Goal: Use online tool/utility: Utilize a website feature to perform a specific function

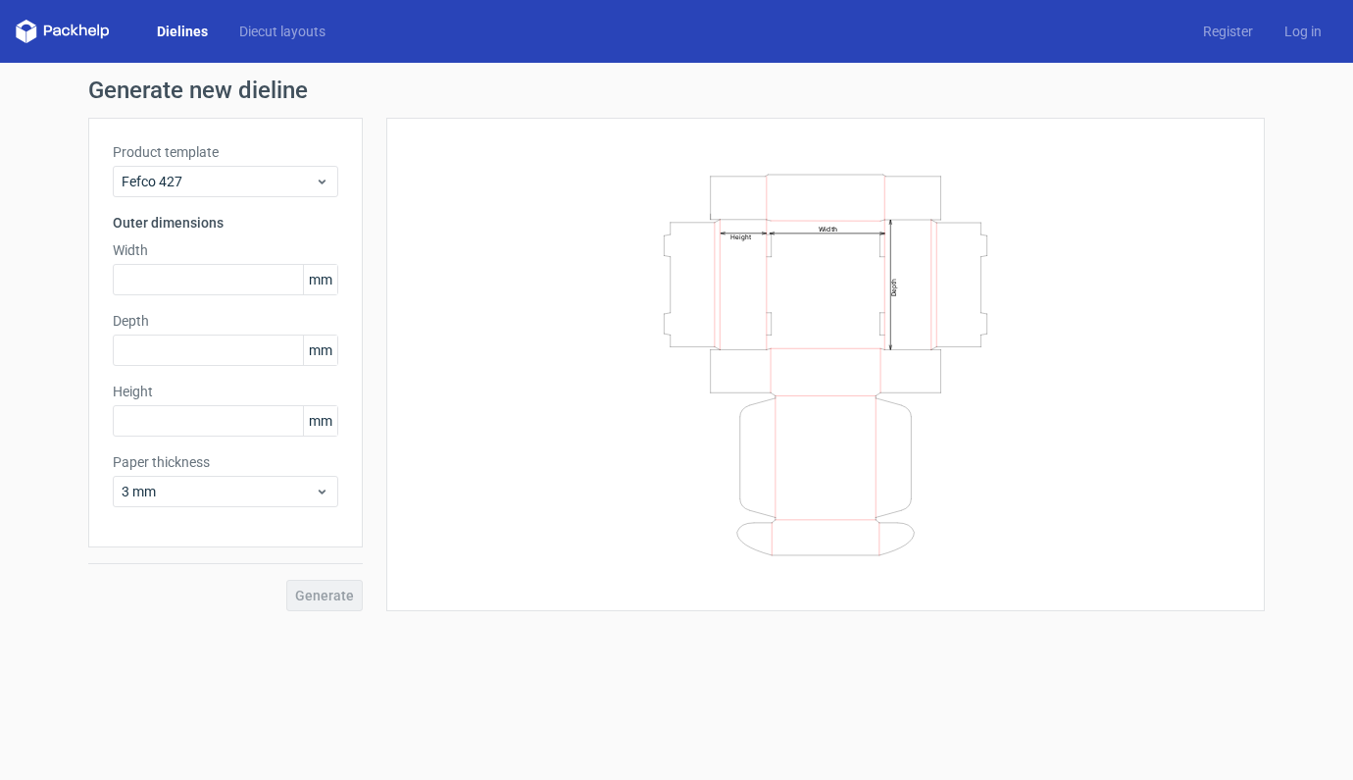
click at [178, 33] on link "Dielines" at bounding box center [182, 32] width 82 height 20
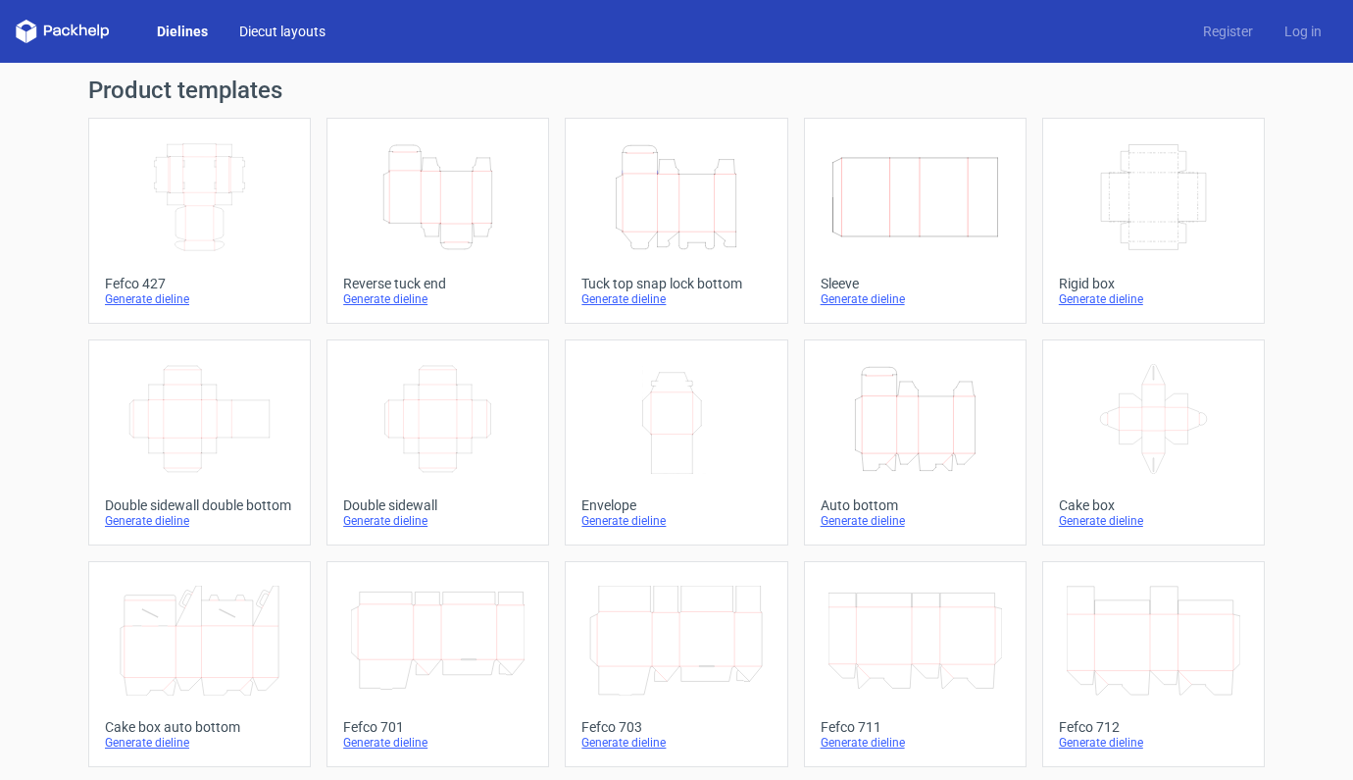
click at [296, 34] on link "Diecut layouts" at bounding box center [283, 32] width 118 height 20
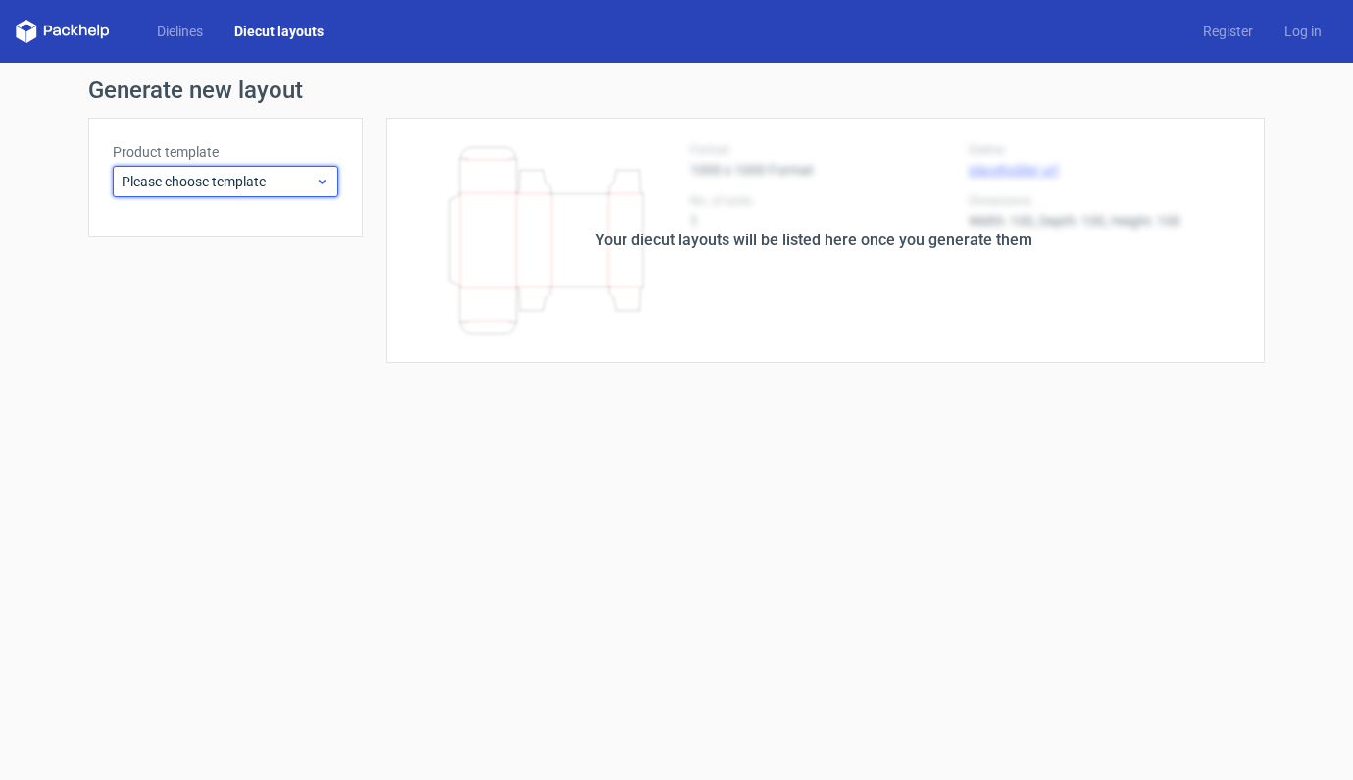
click at [312, 180] on span "Please choose template" at bounding box center [218, 182] width 193 height 20
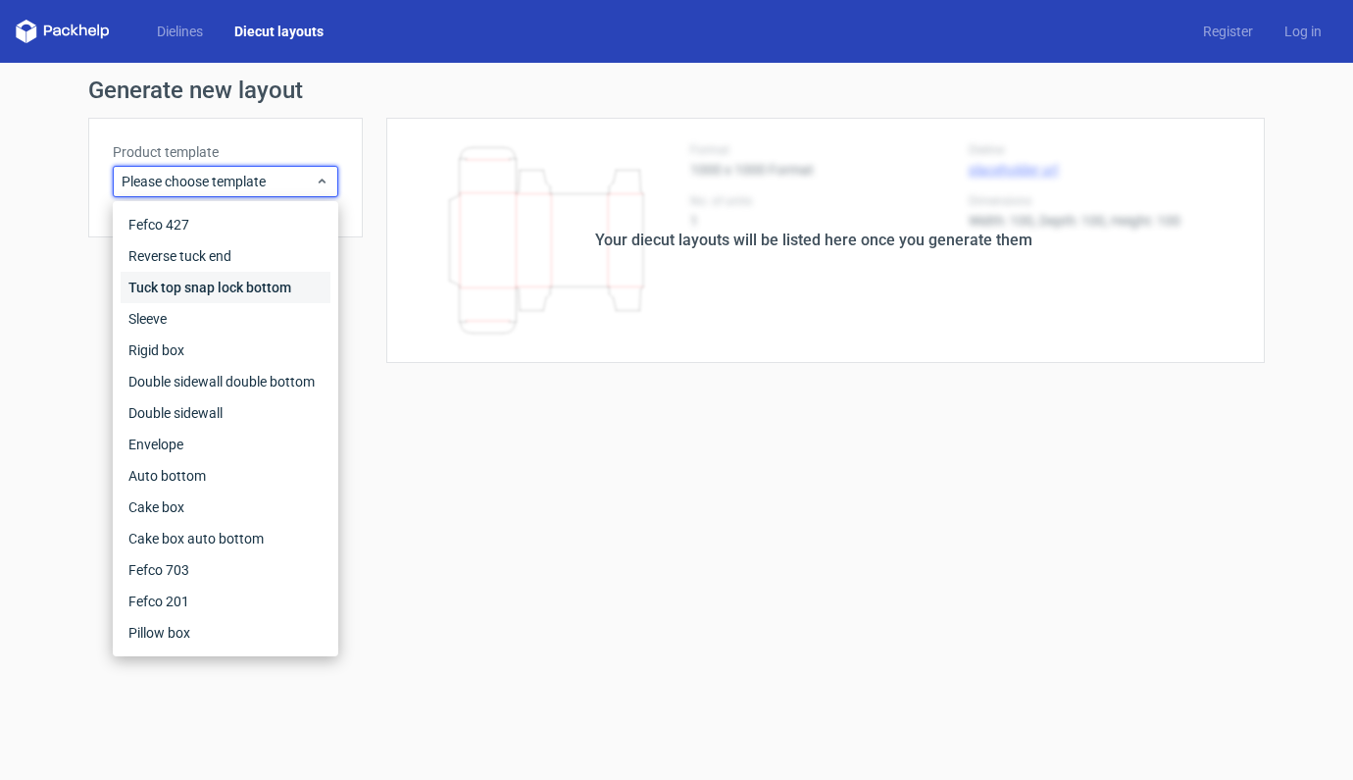
click at [203, 288] on div "Tuck top snap lock bottom" at bounding box center [226, 287] width 210 height 31
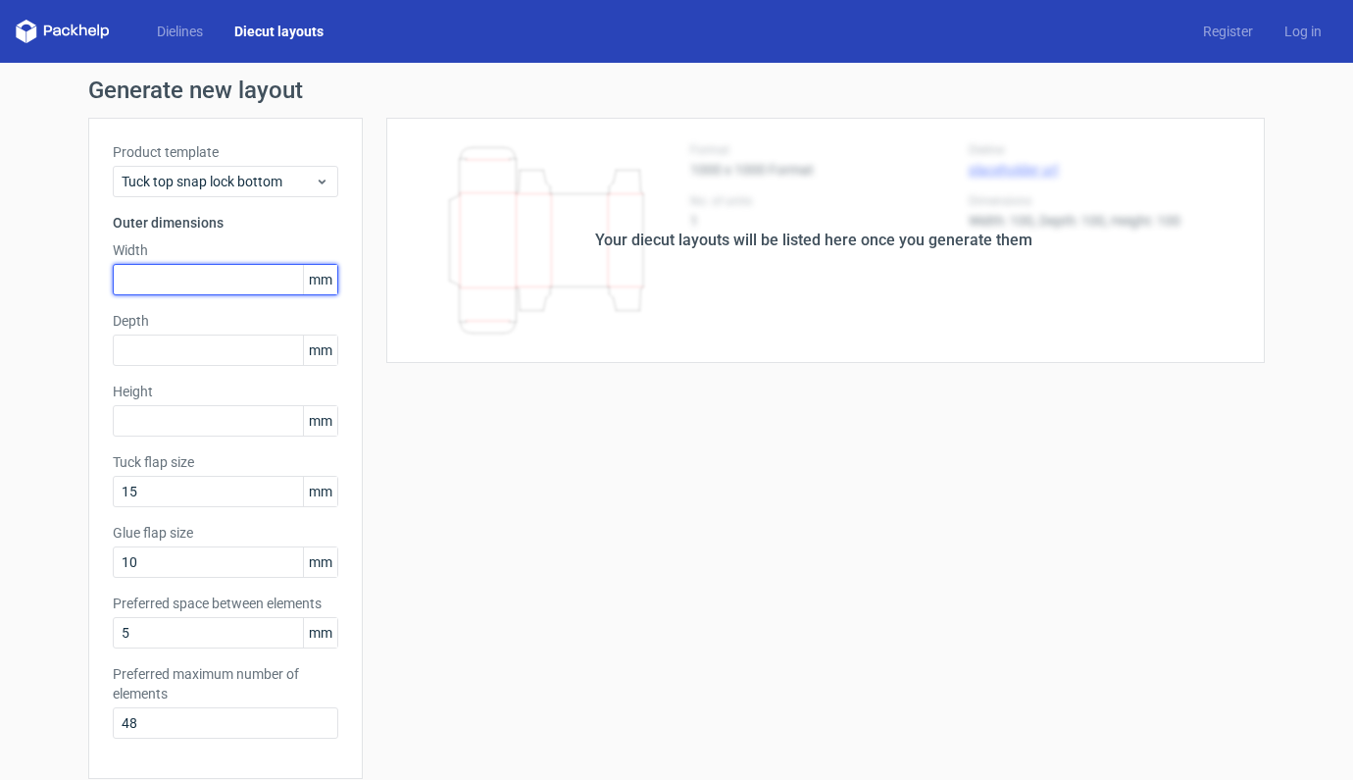
click at [199, 286] on input "text" at bounding box center [226, 279] width 226 height 31
type input "95"
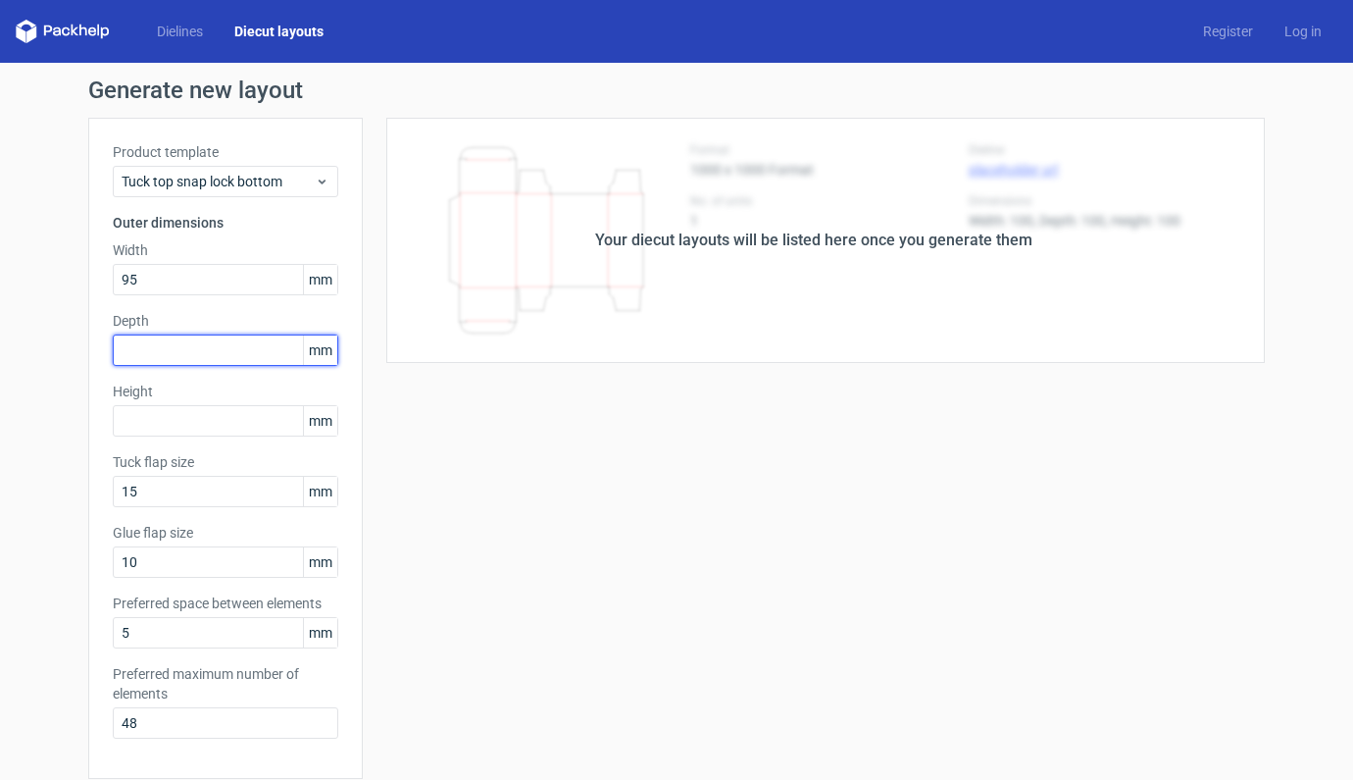
click at [195, 360] on input "text" at bounding box center [226, 349] width 226 height 31
type input "8"
type input "95"
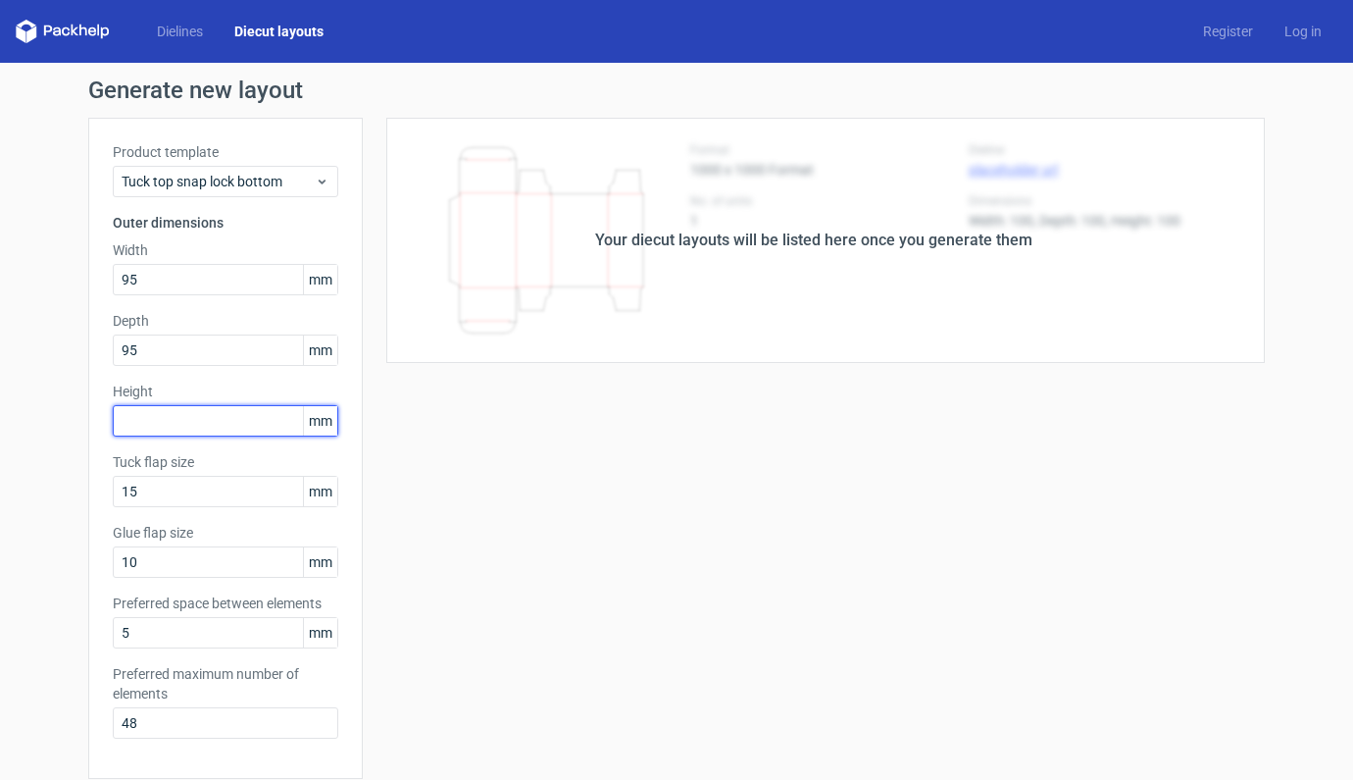
click at [206, 424] on input "text" at bounding box center [226, 420] width 226 height 31
type input "155"
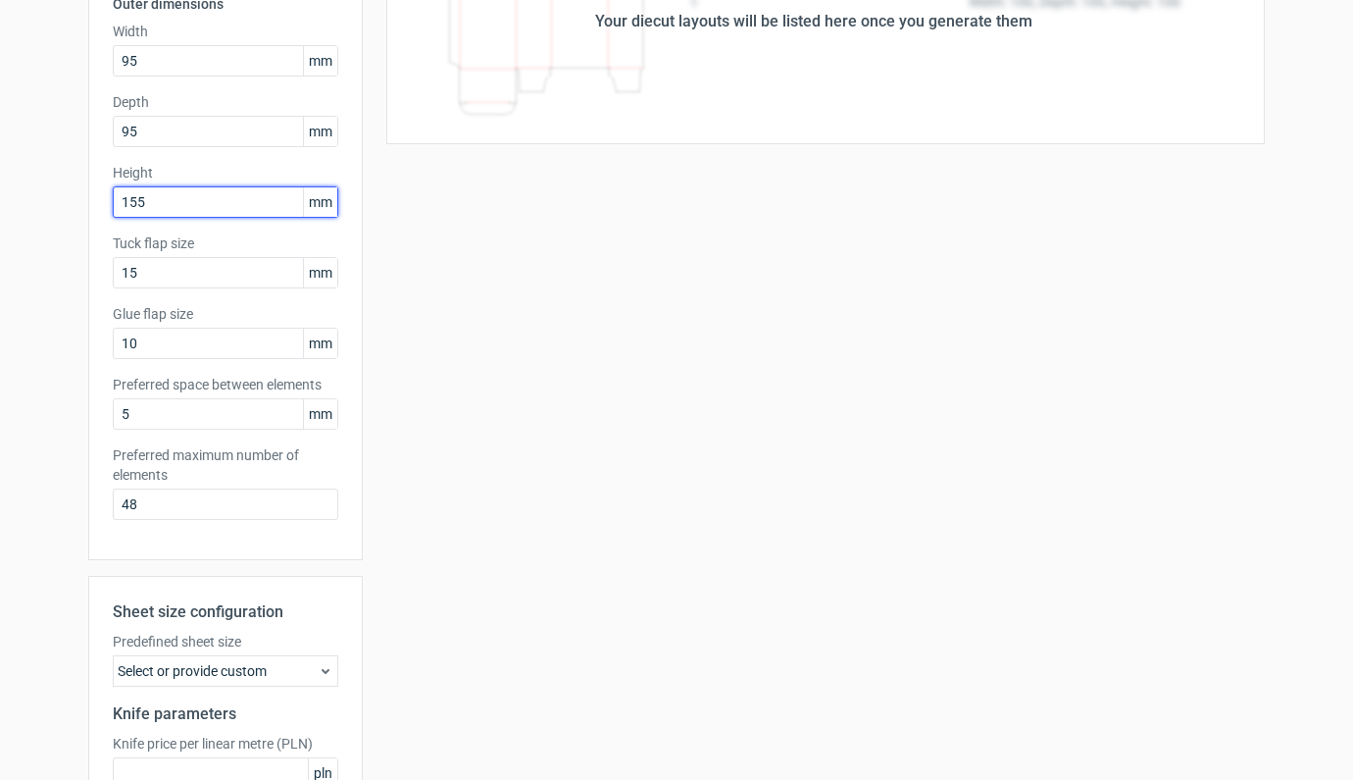
scroll to position [418, 0]
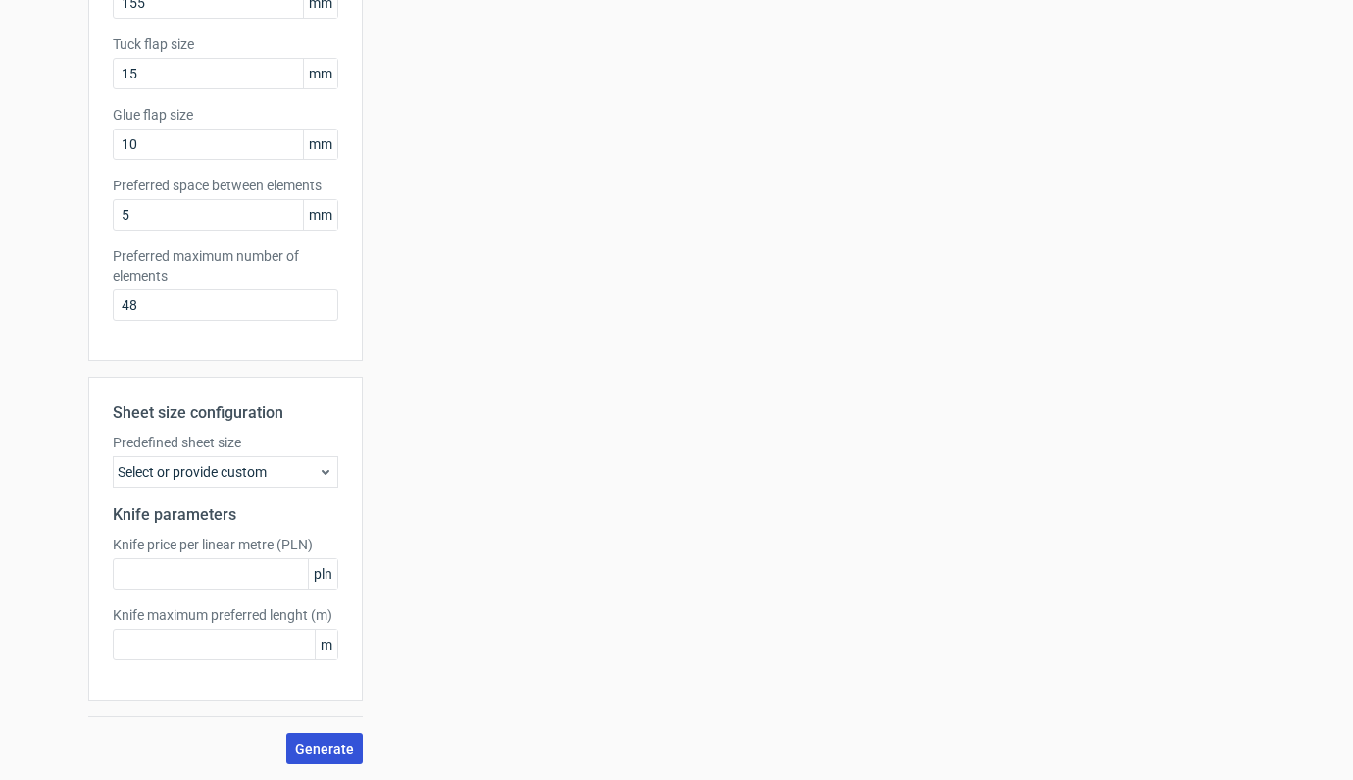
click at [321, 746] on span "Generate" at bounding box center [324, 748] width 59 height 14
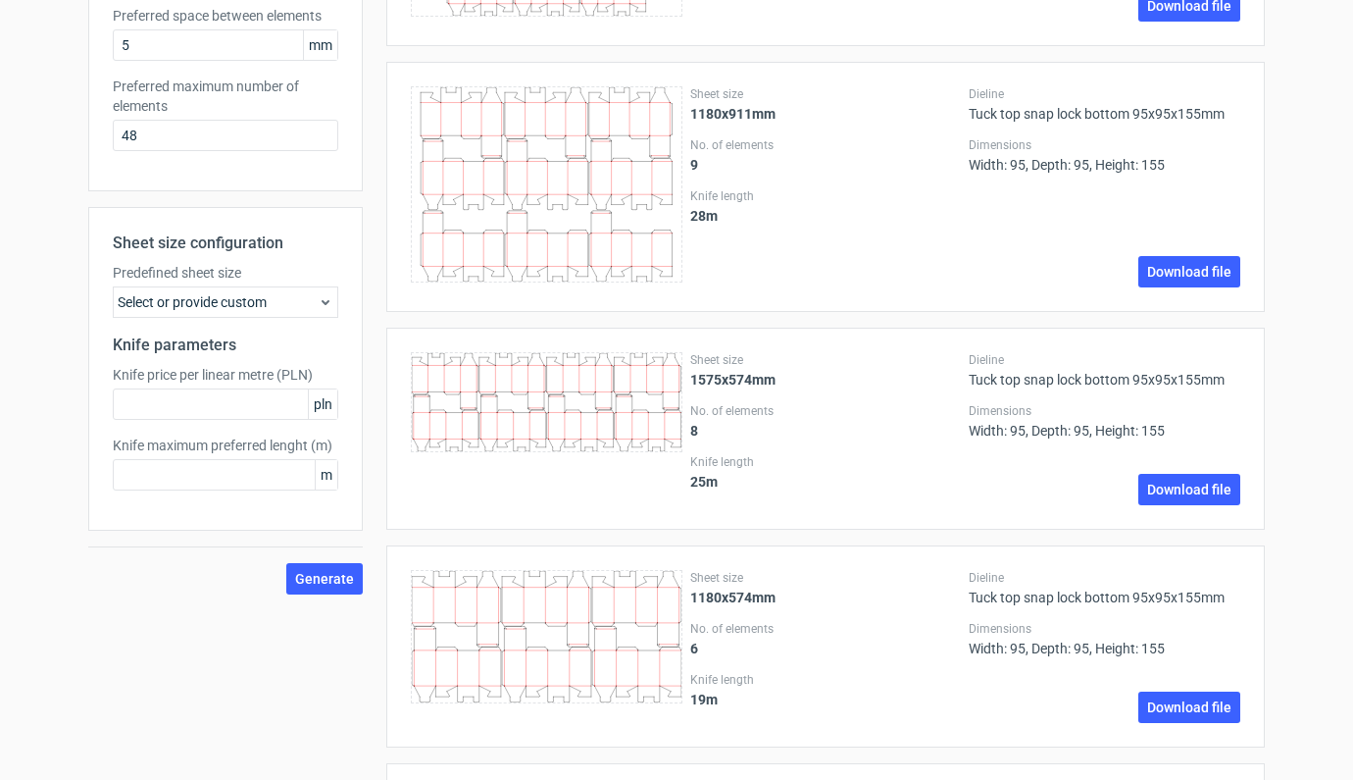
scroll to position [584, 0]
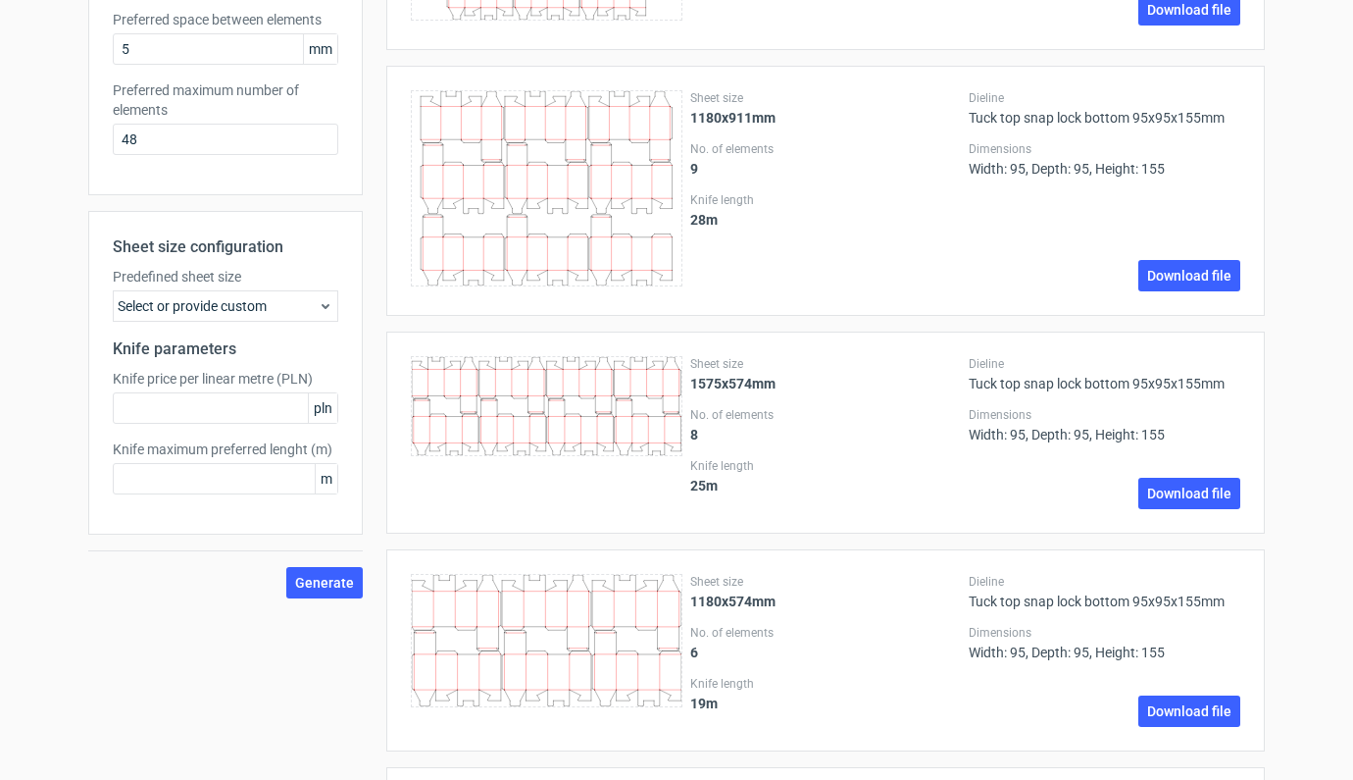
click at [200, 302] on div "Select or provide custom" at bounding box center [226, 305] width 226 height 31
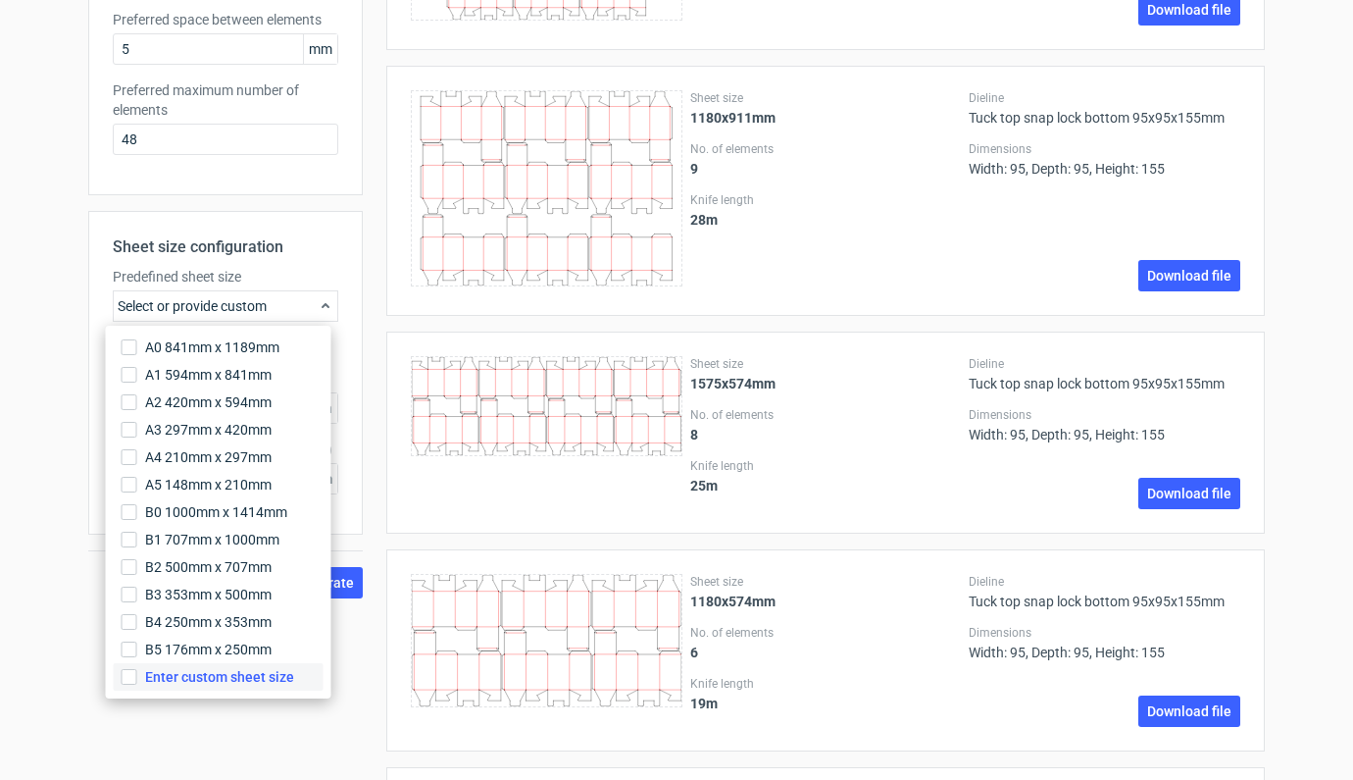
click at [149, 680] on span "Enter custom sheet size" at bounding box center [219, 677] width 149 height 20
click at [137, 680] on input "Enter custom sheet size" at bounding box center [130, 677] width 16 height 16
click at [47, 360] on div "Generate new layout Product template Tuck top snap lock bottom Outer dimensions…" at bounding box center [676, 608] width 1353 height 2259
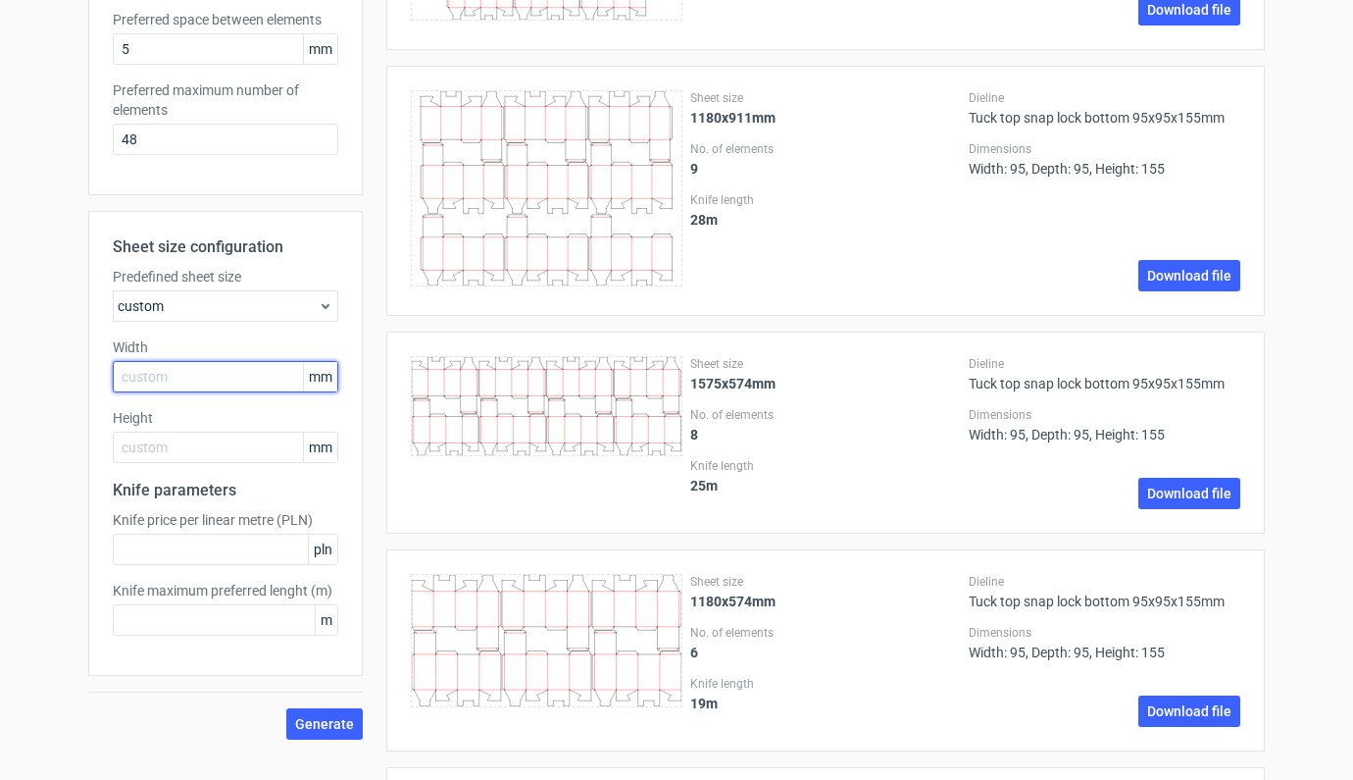
click at [150, 373] on input "text" at bounding box center [226, 376] width 226 height 31
type input "1000"
click at [168, 449] on input "text" at bounding box center [226, 447] width 226 height 31
type input "700"
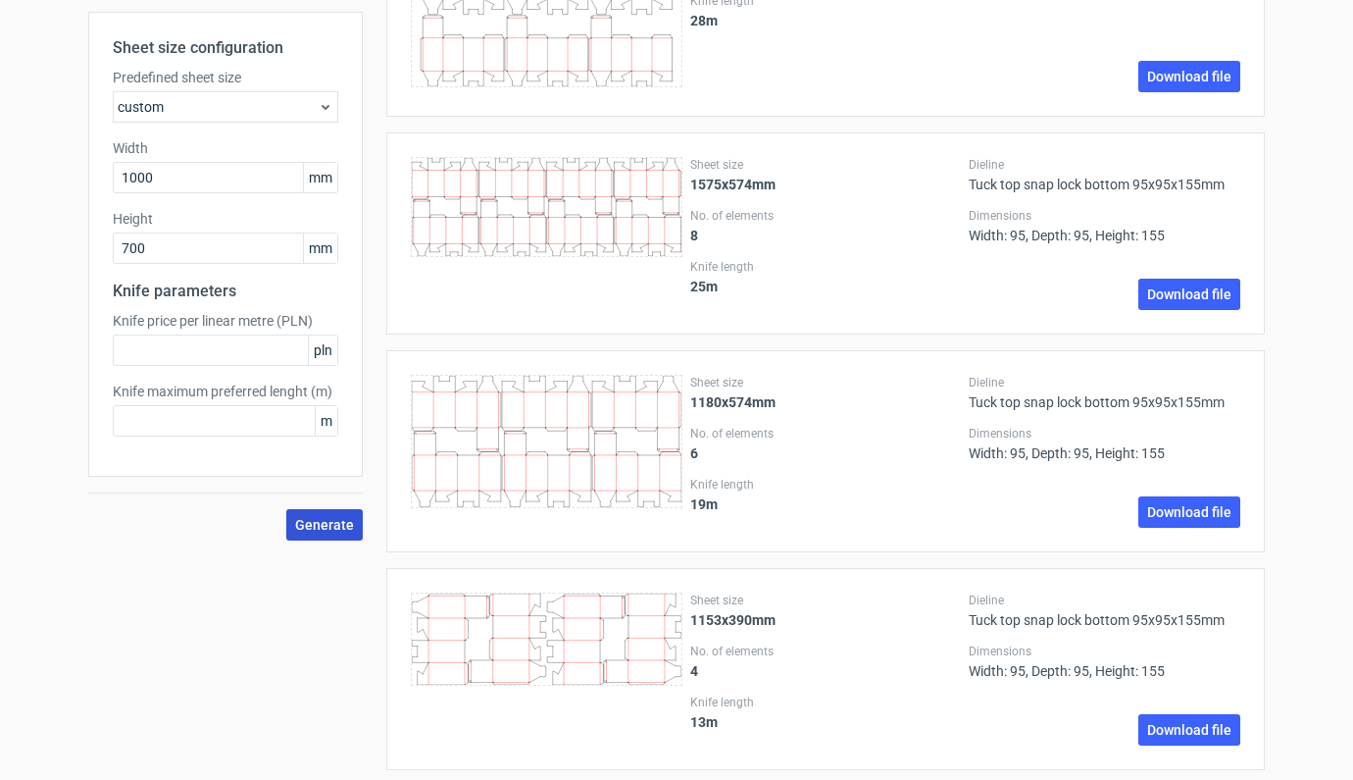
click at [299, 535] on button "Generate" at bounding box center [324, 524] width 76 height 31
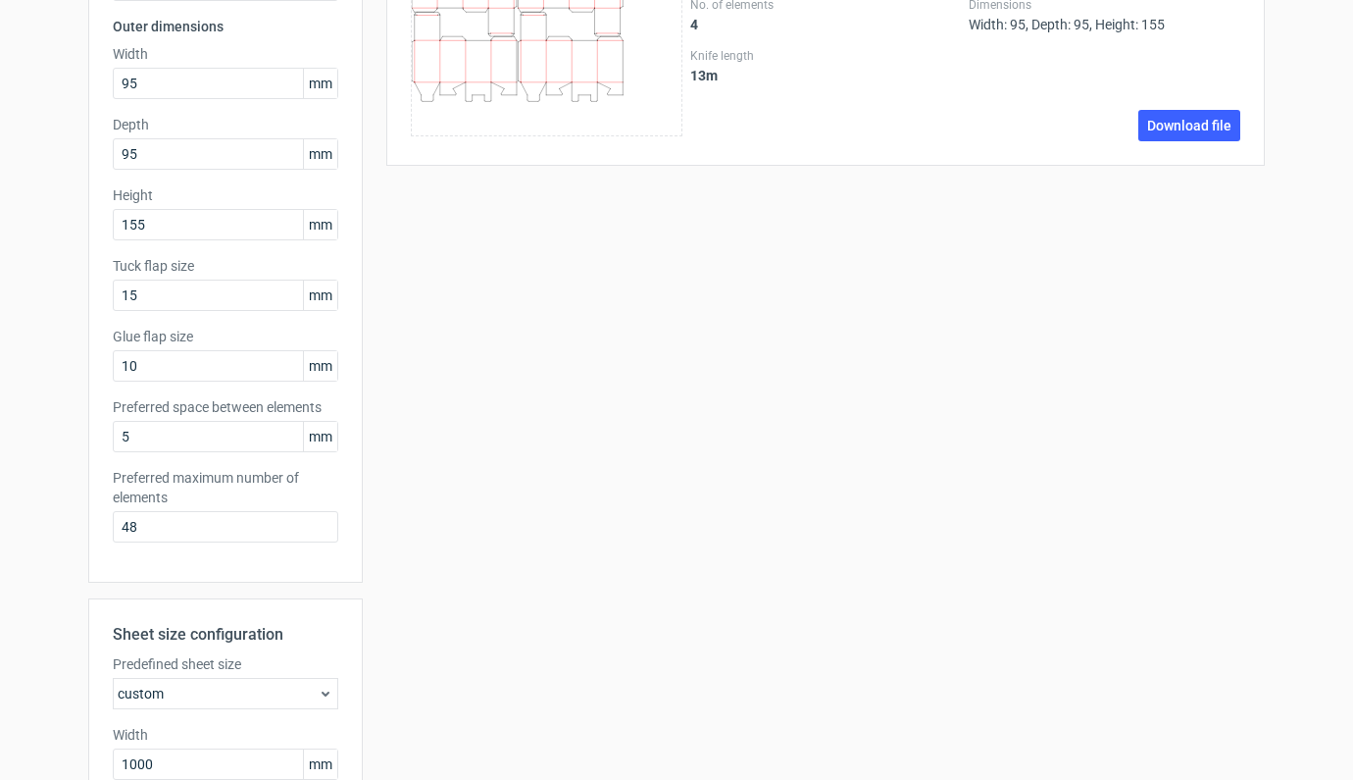
scroll to position [559, 0]
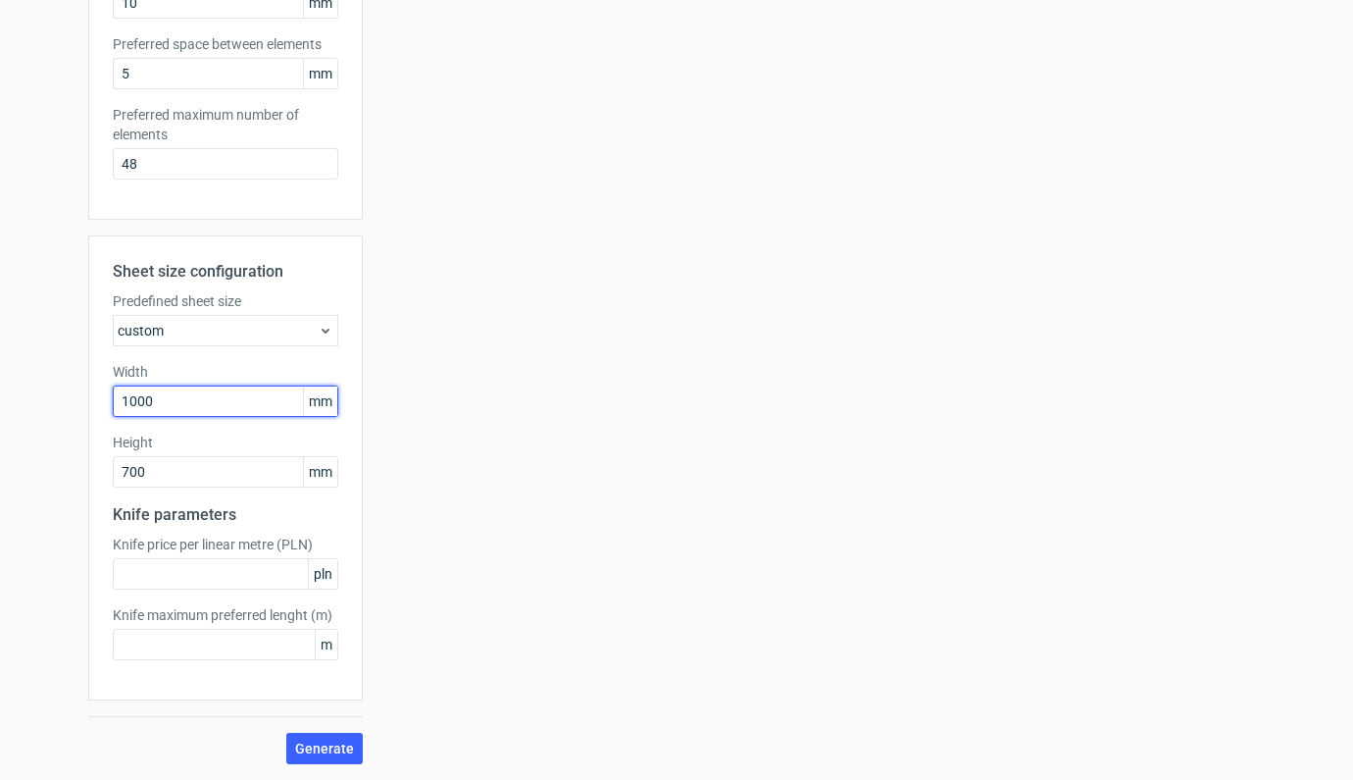
drag, startPoint x: 170, startPoint y: 408, endPoint x: 85, endPoint y: 402, distance: 84.5
click at [88, 402] on div "Sheet size configuration Predefined sheet size custom Width 1000 mm Height 700 …" at bounding box center [225, 467] width 275 height 465
type input "700"
drag, startPoint x: 165, startPoint y: 476, endPoint x: 75, endPoint y: 471, distance: 90.4
click at [75, 471] on div "Generate new layout Product template Tuck top snap lock bottom Outer dimensions…" at bounding box center [676, 142] width 1353 height 1276
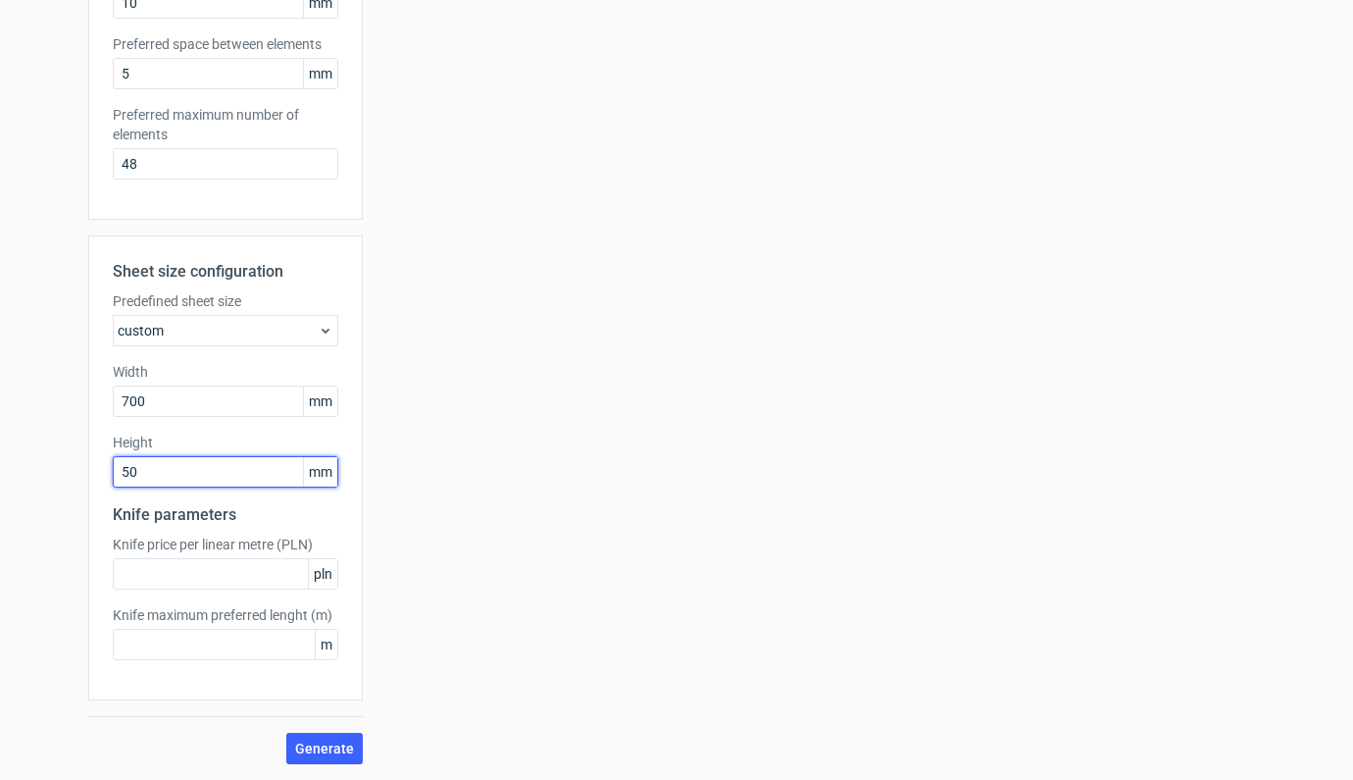
type input "500"
click at [305, 749] on span "Generate" at bounding box center [324, 748] width 59 height 14
